Goal: Task Accomplishment & Management: Complete application form

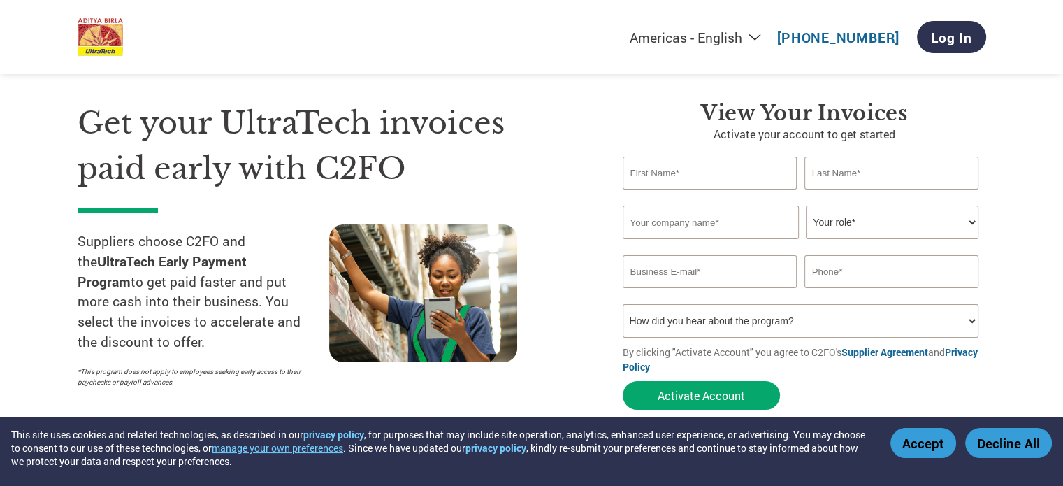
scroll to position [35, 0]
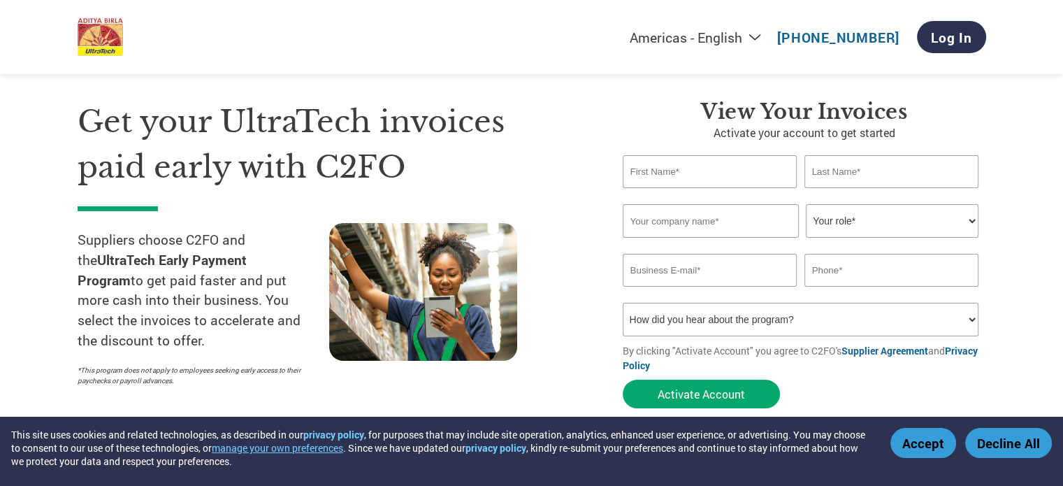
click at [766, 36] on select "Americas - English Américas - Español [GEOGRAPHIC_DATA] - Português [GEOGRAPHIC…" at bounding box center [609, 37] width 324 height 17
select select "en-IN"
click at [541, 29] on select "Americas - English Américas - Español [GEOGRAPHIC_DATA] - Português [GEOGRAPHIC…" at bounding box center [609, 37] width 324 height 17
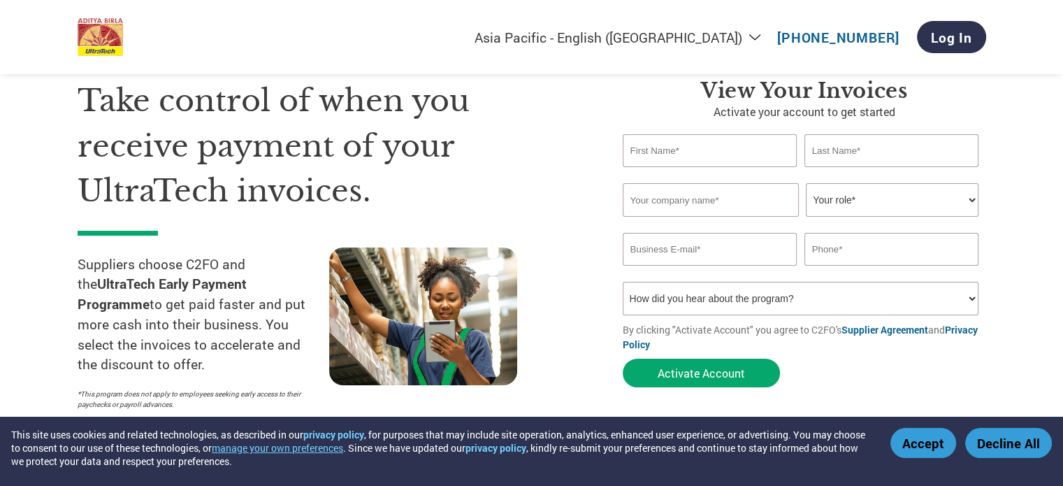
scroll to position [49, 0]
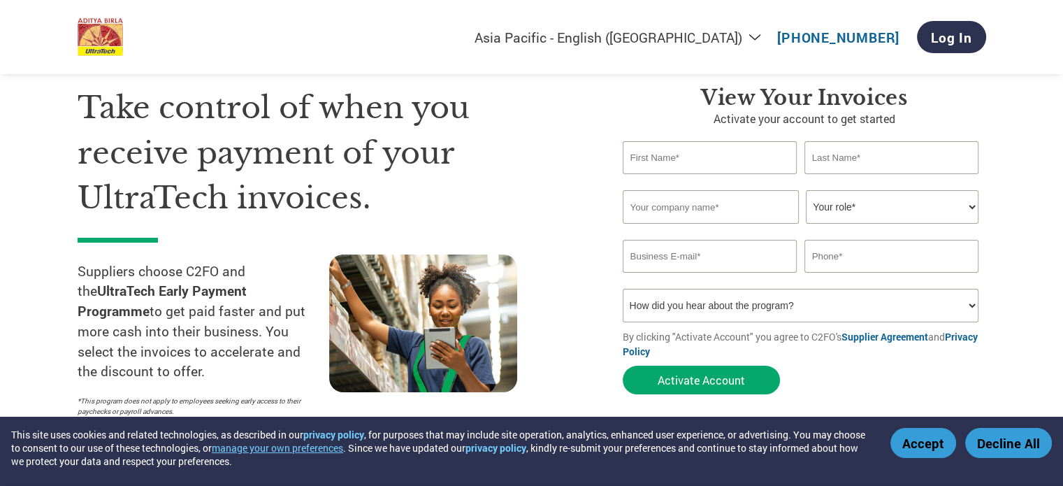
click at [683, 154] on input "text" at bounding box center [710, 157] width 175 height 33
type input "Ashok"
type input "[DEMOGRAPHIC_DATA]"
type input "Paraspar Home Appliances"
click at [892, 202] on select "Your role* CFO Controller Credit Manager Finance Director Treasurer CEO Preside…" at bounding box center [892, 207] width 173 height 34
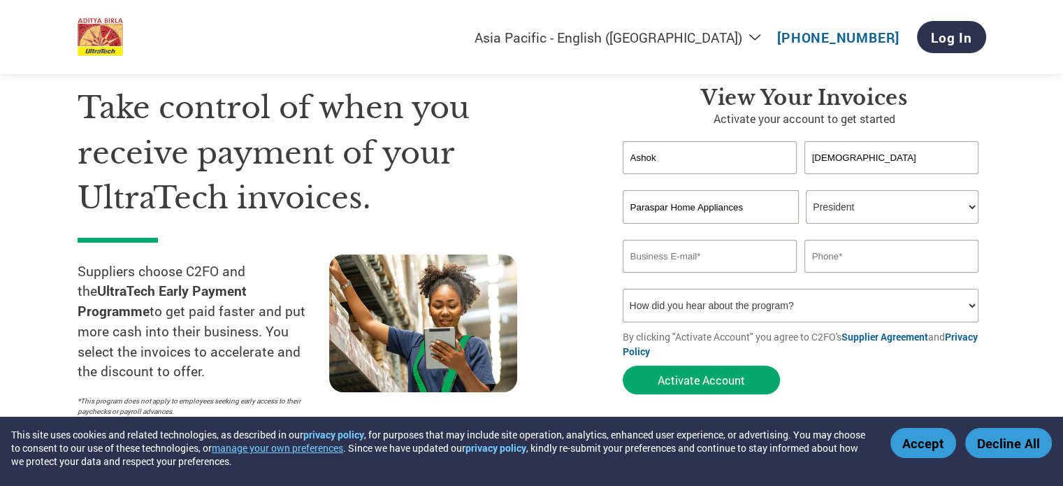
select select "OWNER_FOUNDER"
click at [806, 190] on select "Your role* CFO Controller Credit Manager Finance Director Treasurer CEO Preside…" at bounding box center [892, 207] width 173 height 34
click at [733, 242] on input "email" at bounding box center [710, 256] width 175 height 33
type input "[EMAIL_ADDRESS][DOMAIN_NAME]"
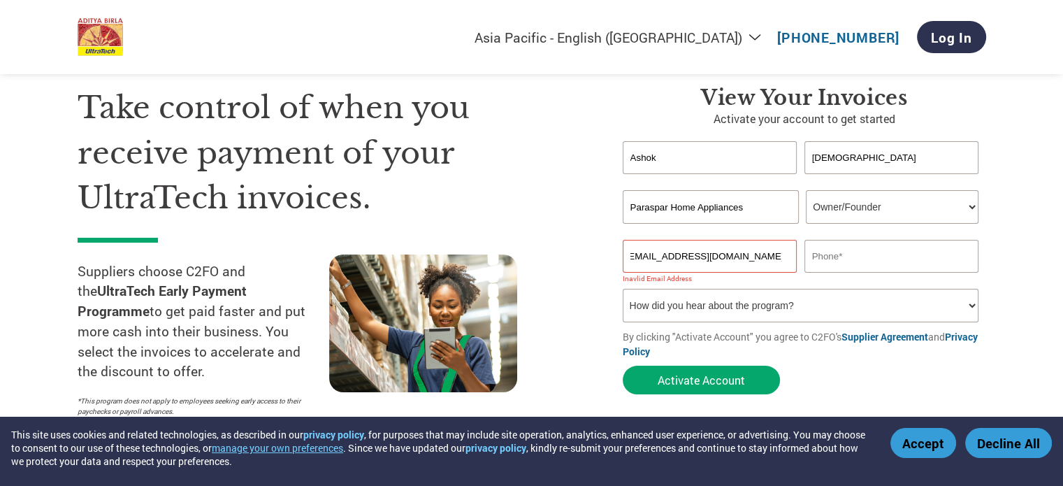
scroll to position [0, 0]
click at [689, 249] on input "[EMAIL_ADDRESS][DOMAIN_NAME]" at bounding box center [710, 256] width 175 height 33
click at [828, 254] on input "text" at bounding box center [892, 256] width 175 height 33
type input "9406829949"
click at [705, 308] on select "How did you hear about the program? Received a letter Email Social Media Online…" at bounding box center [801, 306] width 356 height 34
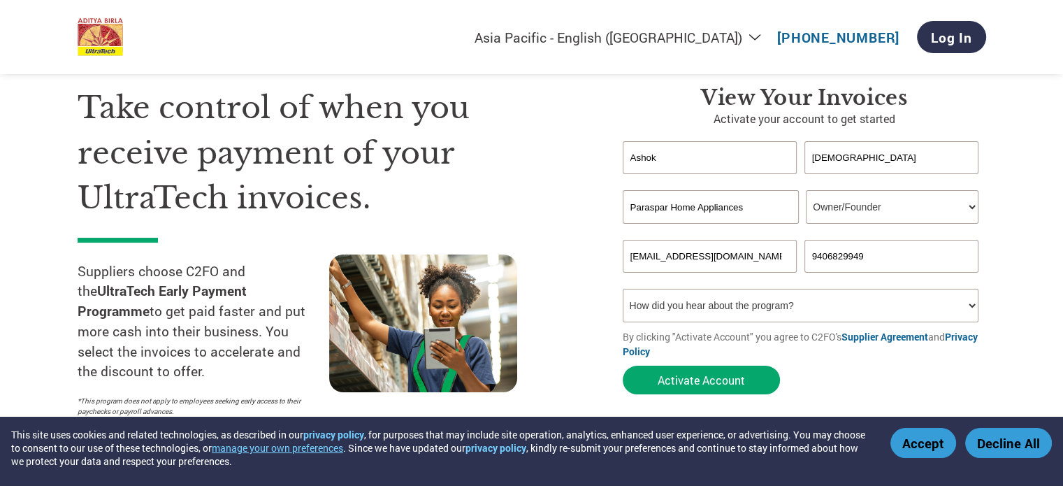
select select "Email"
click at [623, 289] on select "How did you hear about the program? Received a letter Email Social Media Online…" at bounding box center [801, 306] width 356 height 34
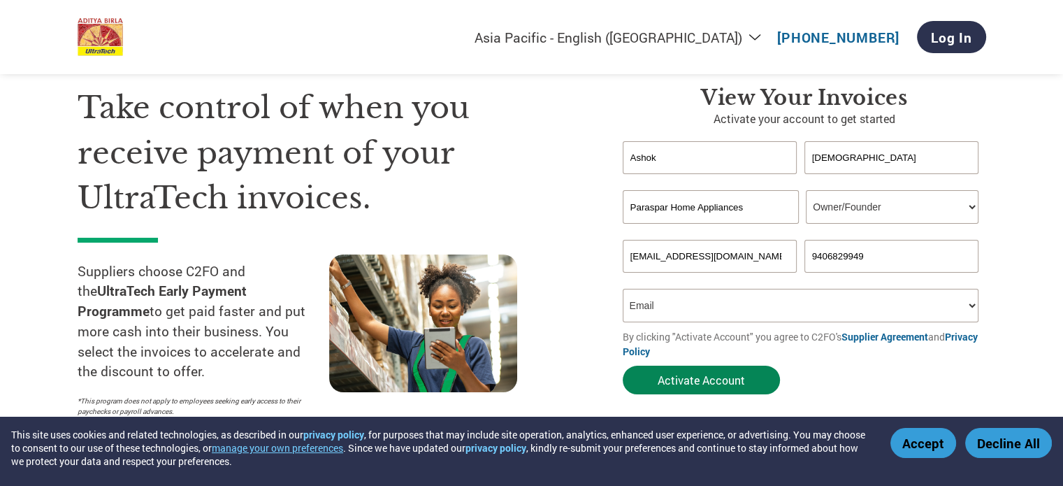
click at [696, 382] on button "Activate Account" at bounding box center [701, 380] width 157 height 29
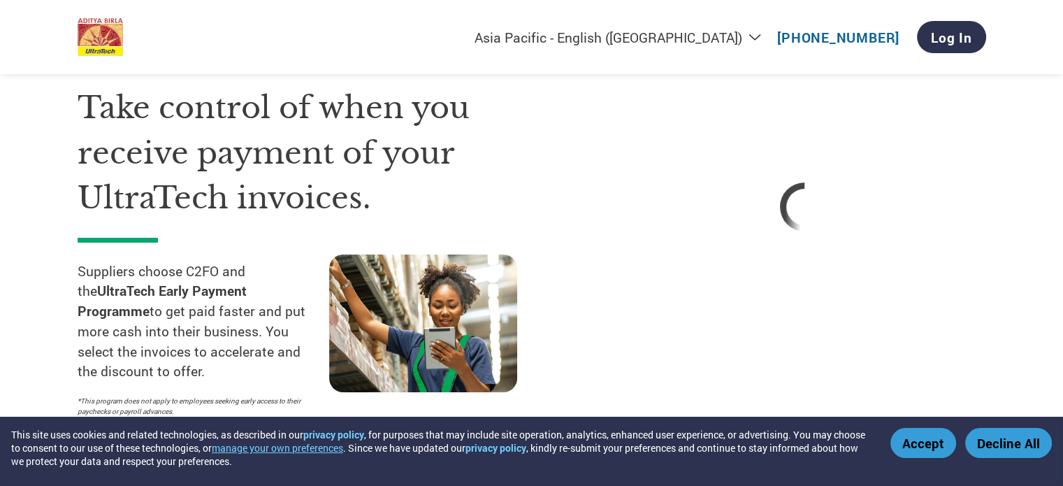
select select "en-IN"
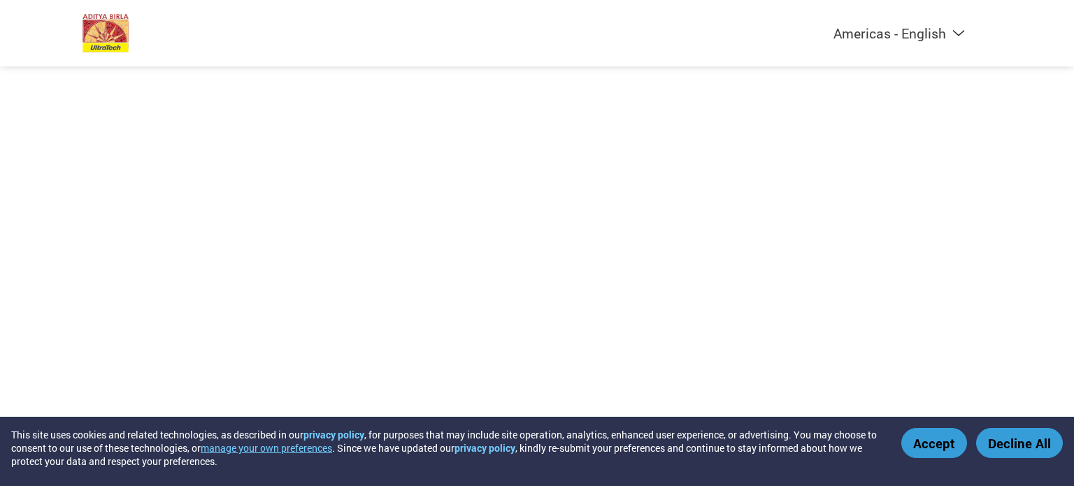
click at [930, 435] on button "Accept" at bounding box center [934, 443] width 66 height 30
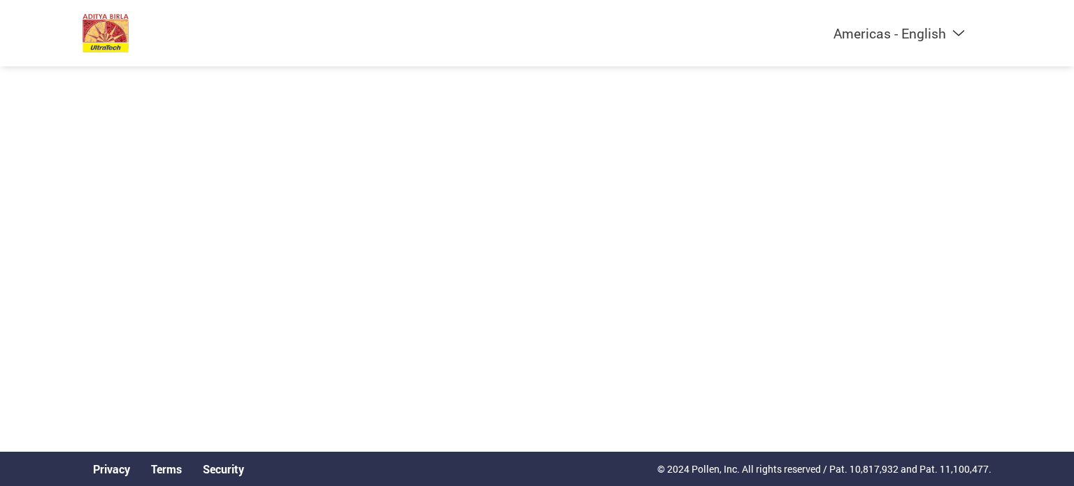
click at [892, 30] on select "Americas - English Américas - Español [GEOGRAPHIC_DATA] - Português [GEOGRAPHIC…" at bounding box center [812, 32] width 324 height 17
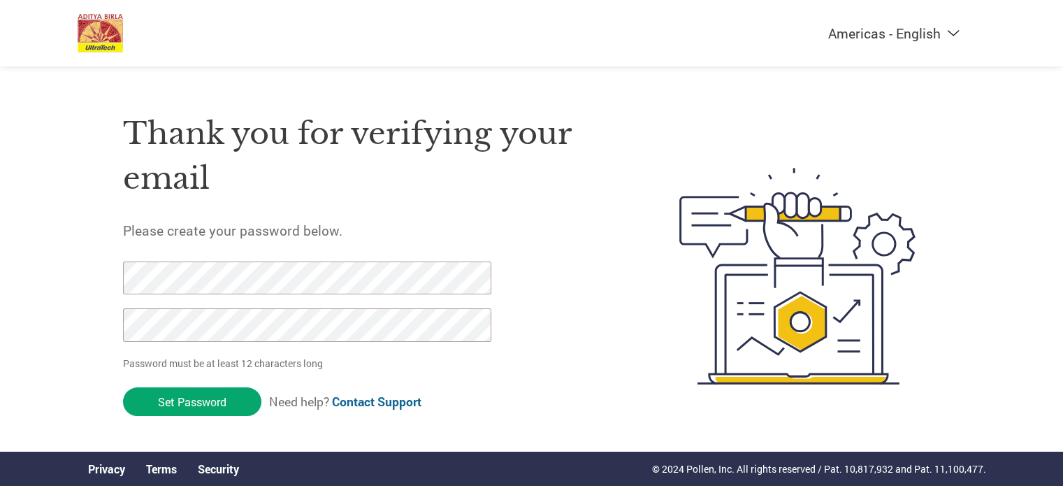
select select "en-IN"
click at [735, 24] on select "Americas - English Américas - Español [GEOGRAPHIC_DATA] - Português [GEOGRAPHIC…" at bounding box center [807, 32] width 324 height 17
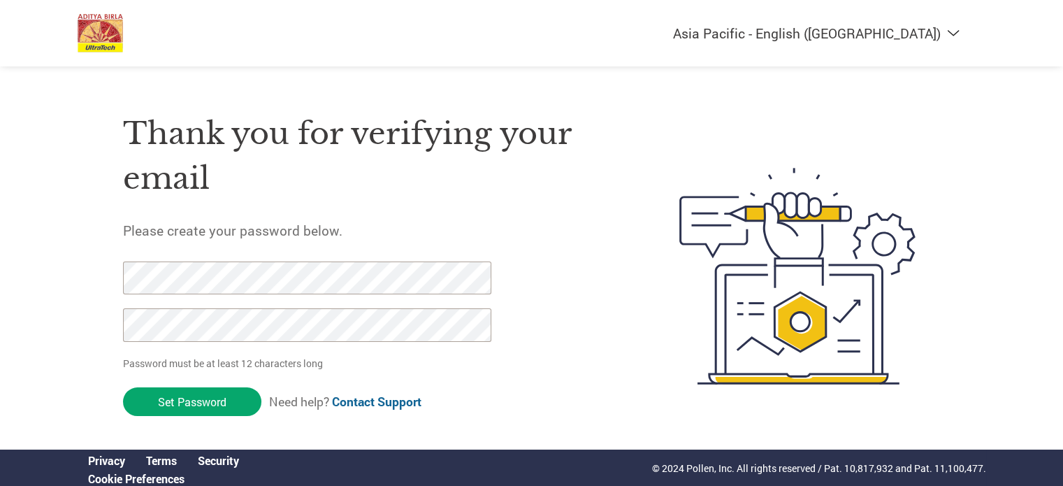
scroll to position [10, 0]
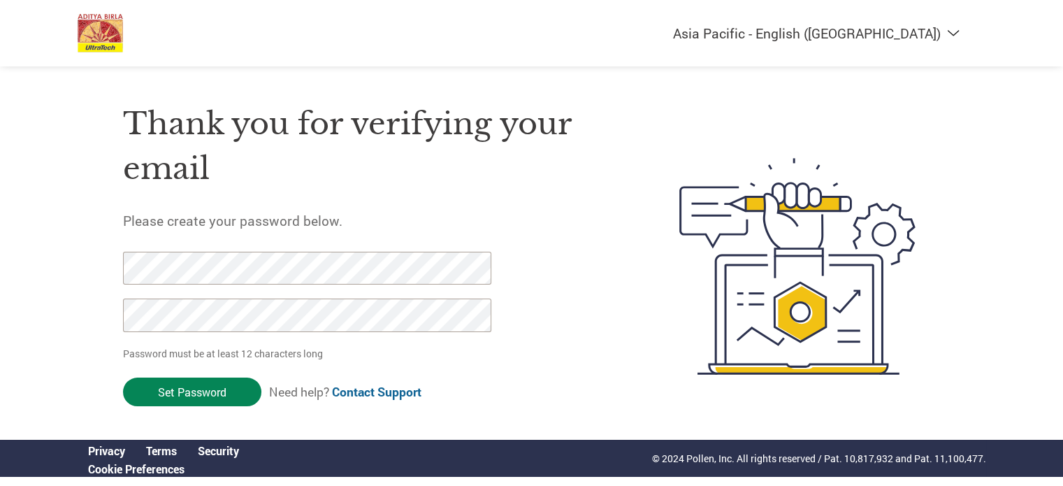
click at [196, 387] on input "Set Password" at bounding box center [192, 391] width 138 height 29
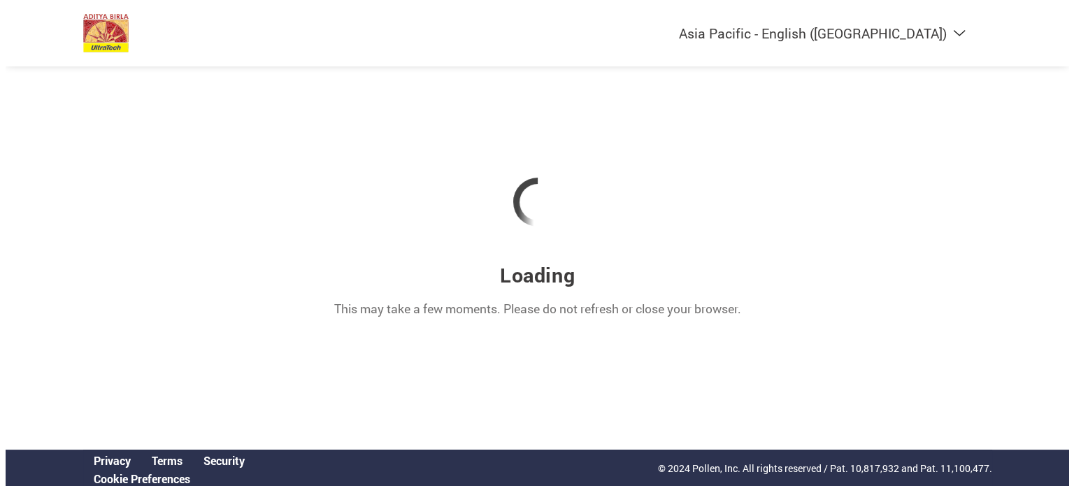
scroll to position [0, 0]
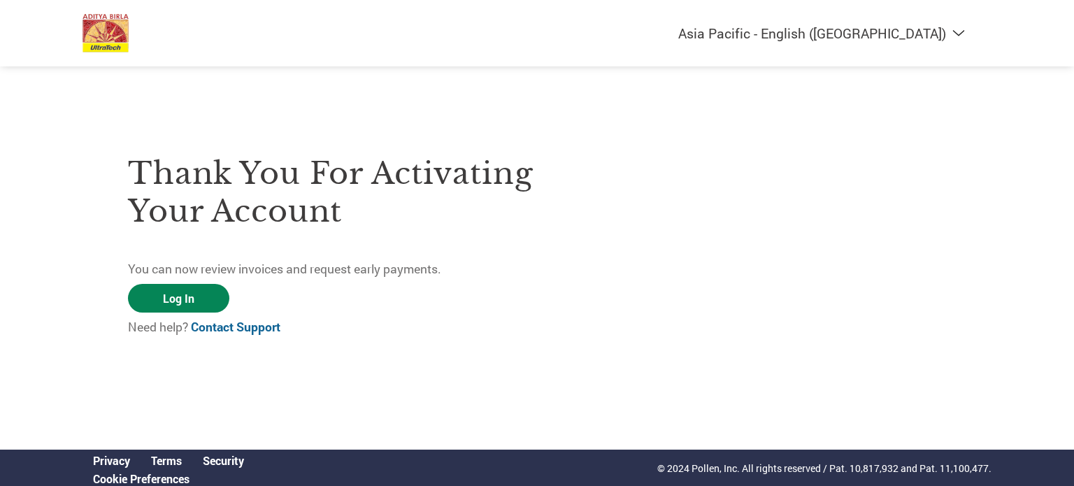
click at [204, 307] on link "Log In" at bounding box center [178, 298] width 101 height 29
